Goal: Transaction & Acquisition: Purchase product/service

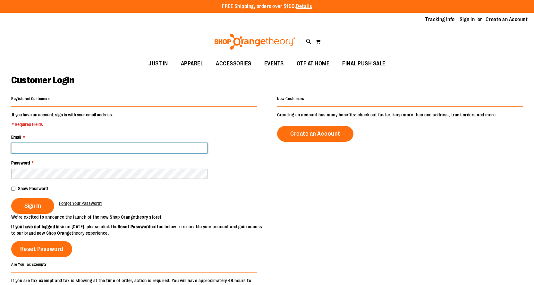
click at [109, 149] on input "Email *" at bounding box center [109, 148] width 196 height 10
type input "**********"
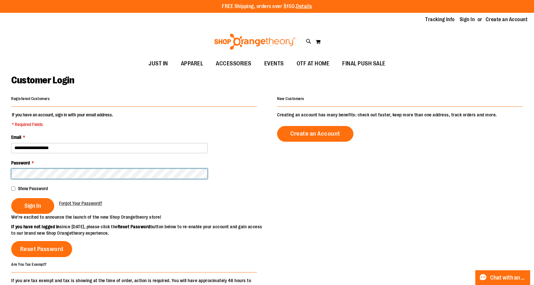
click at [11, 198] on button "Sign In" at bounding box center [32, 206] width 43 height 16
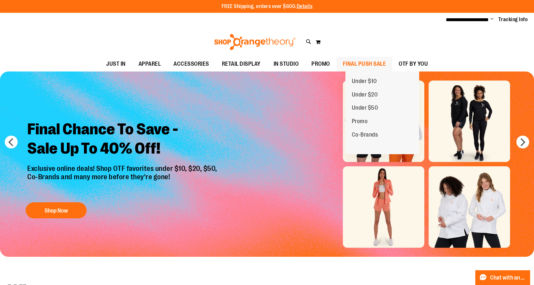
click at [386, 62] on span "FINAL PUSH SALE" at bounding box center [364, 64] width 43 height 14
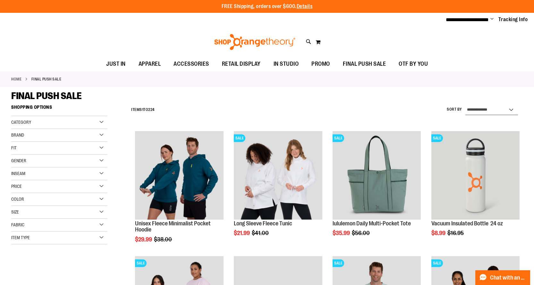
click at [478, 110] on select "**********" at bounding box center [491, 110] width 53 height 10
select select "*********"
click at [465, 105] on select "**********" at bounding box center [491, 110] width 53 height 10
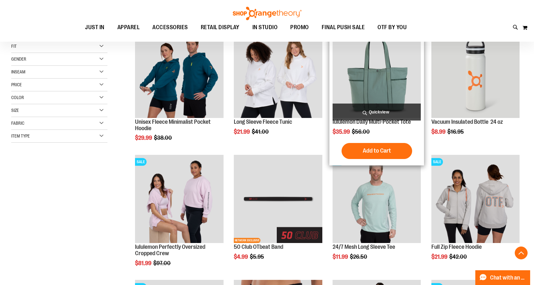
scroll to position [101, 0]
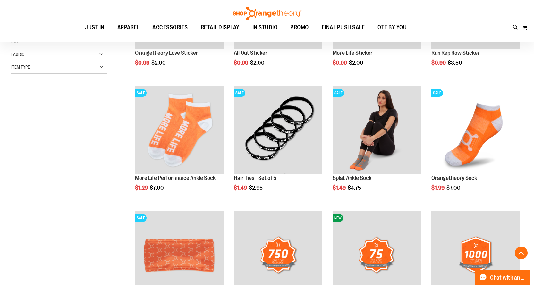
scroll to position [197, 0]
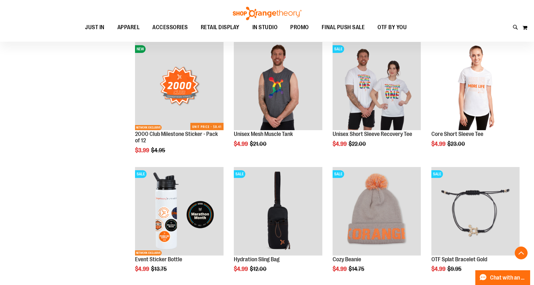
scroll to position [486, 0]
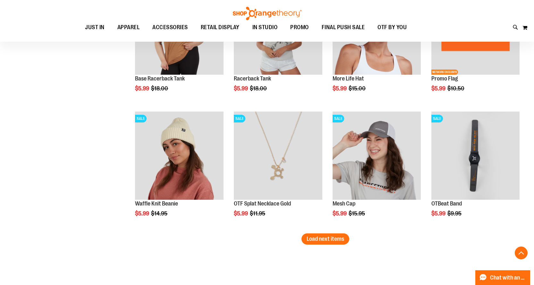
scroll to position [1031, 0]
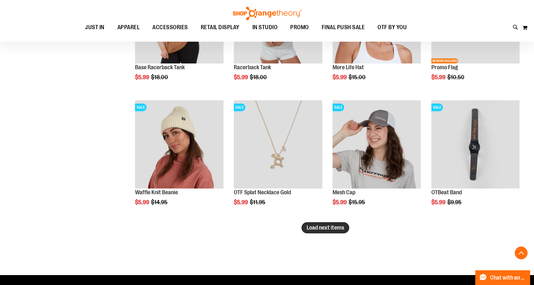
click at [334, 229] on span "Load next items" at bounding box center [325, 227] width 38 height 6
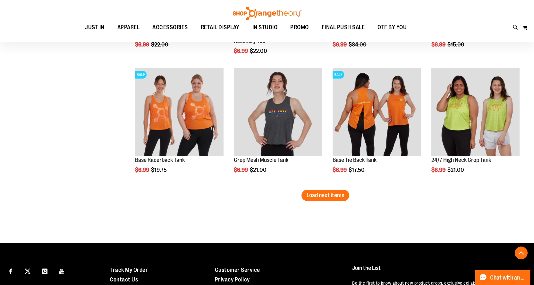
scroll to position [1448, 0]
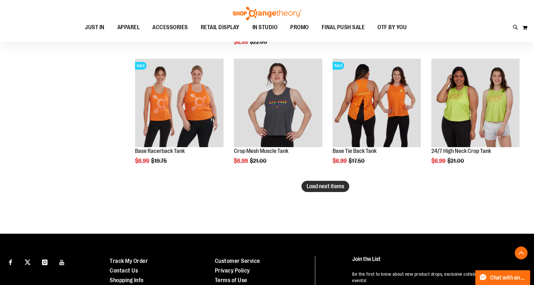
click at [312, 191] on button "Load next items" at bounding box center [325, 186] width 48 height 11
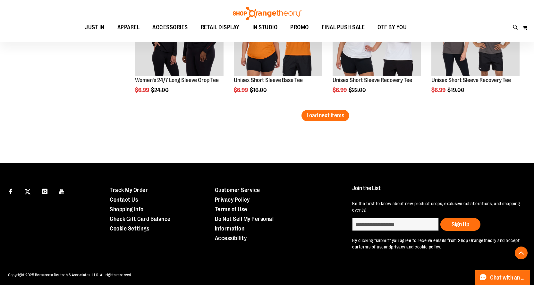
scroll to position [1897, 0]
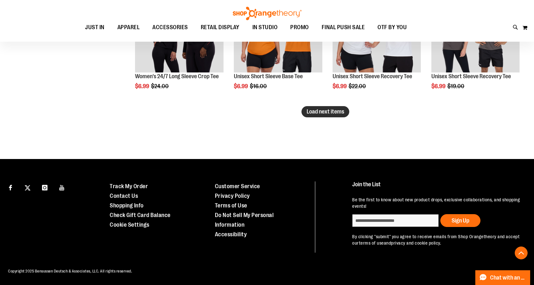
drag, startPoint x: 335, startPoint y: 109, endPoint x: 330, endPoint y: 112, distance: 5.9
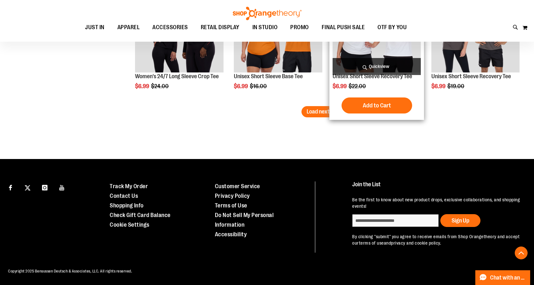
click at [335, 109] on span "Load next items" at bounding box center [325, 111] width 38 height 6
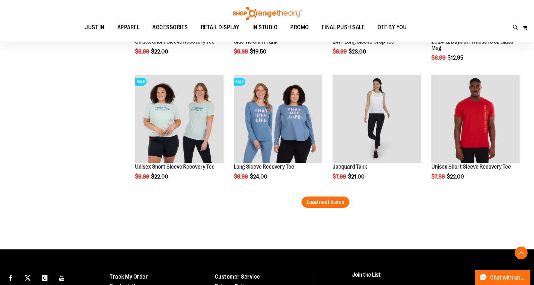
scroll to position [2186, 0]
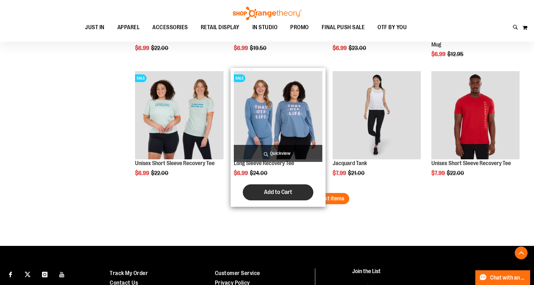
drag, startPoint x: 315, startPoint y: 197, endPoint x: 302, endPoint y: 191, distance: 14.5
click at [315, 195] on span "Load next items" at bounding box center [325, 198] width 38 height 6
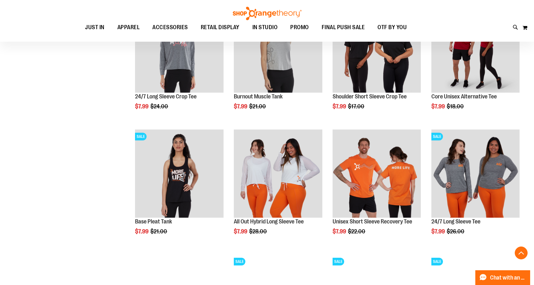
scroll to position [2378, 0]
